Goal: Complete application form

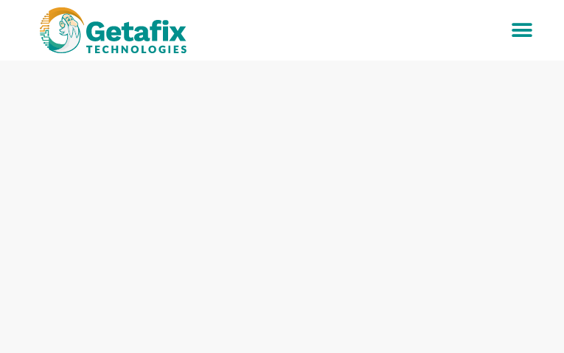
type input "SqycKKUbDt"
type input "NlaChOMyEoMJL"
type input "[EMAIL_ADDRESS][DOMAIN_NAME]"
type input "5447446248"
type input "zkJJKNtiDj"
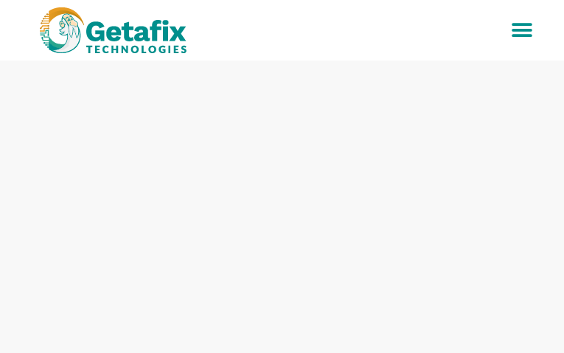
type input "tHSslsWPttJ"
type input "[EMAIL_ADDRESS][DOMAIN_NAME]"
type input "3187613405"
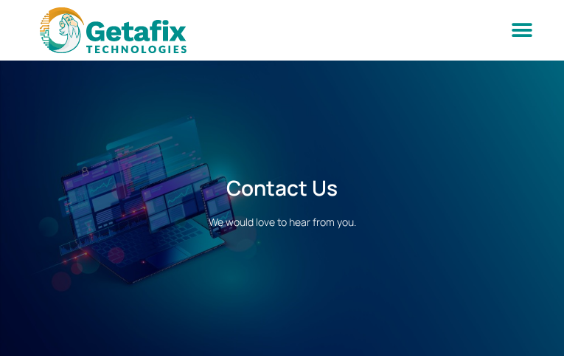
type input "QPoUnoBReLrd"
type input "hvjJAPxIrMZ"
type input "[EMAIL_ADDRESS][DOMAIN_NAME]"
type input "8422687099"
